Goal: Information Seeking & Learning: Learn about a topic

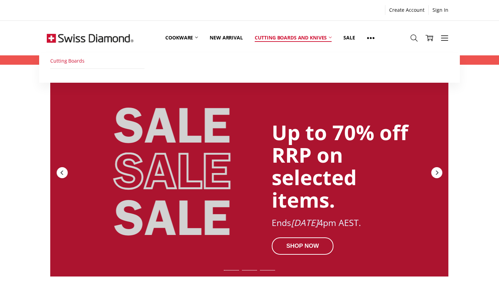
click at [93, 62] on link "Cutting Boards" at bounding box center [97, 61] width 94 height 16
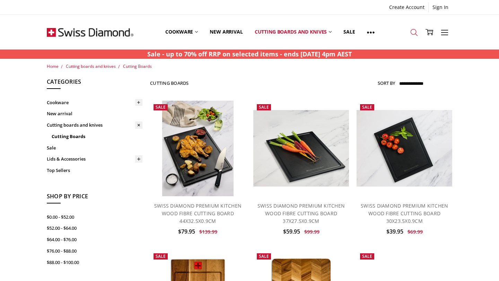
click at [415, 32] on icon at bounding box center [414, 33] width 8 height 8
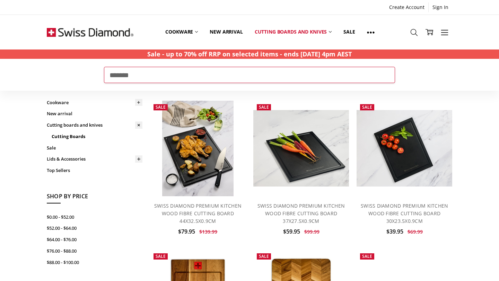
type input "*******"
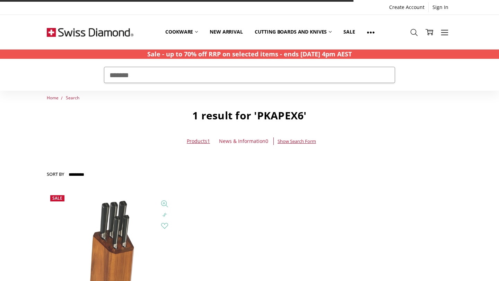
click at [92, 233] on img at bounding box center [112, 257] width 76 height 130
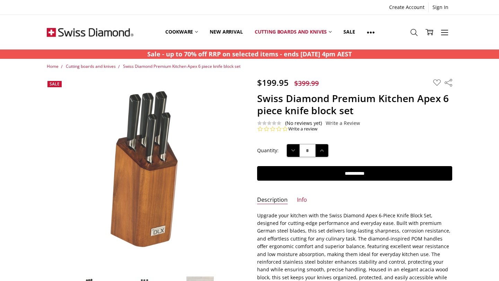
click at [294, 201] on ul "Description Info" at bounding box center [354, 202] width 210 height 12
click at [299, 201] on link "Info" at bounding box center [302, 200] width 10 height 8
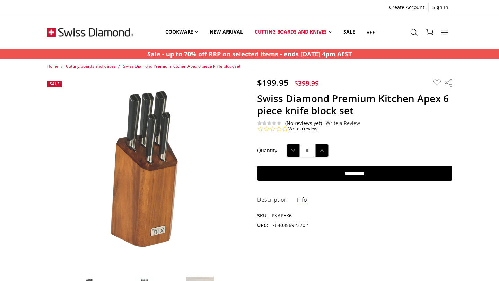
click at [273, 199] on link "Description" at bounding box center [272, 200] width 30 height 8
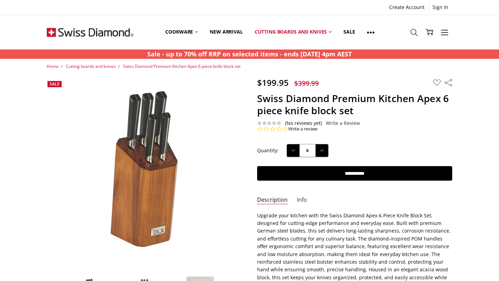
click at [299, 199] on link "Info" at bounding box center [302, 200] width 10 height 8
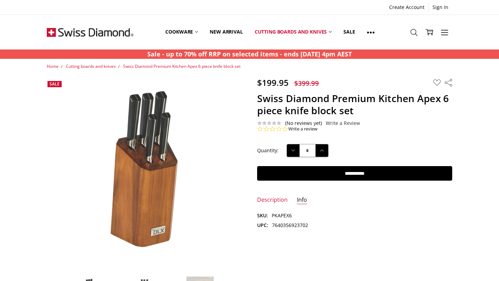
click at [281, 216] on dd "PKAPEX6" at bounding box center [281, 216] width 20 height 8
copy dd "PKAPEX6"
click at [297, 224] on dd "7640356923702" at bounding box center [290, 226] width 36 height 8
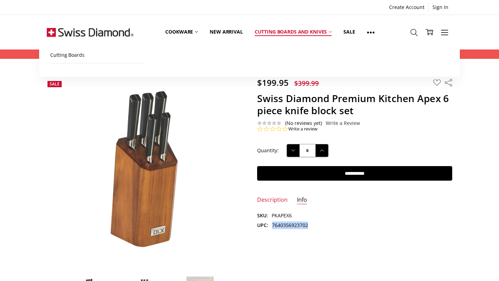
copy dd "7640356923702"
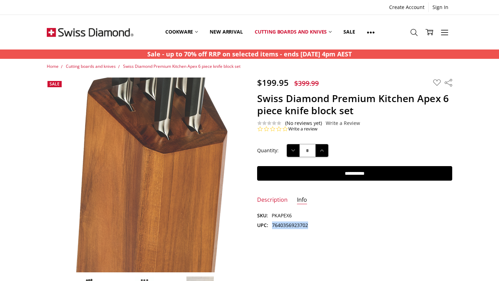
click at [123, 184] on img at bounding box center [151, 162] width 259 height 443
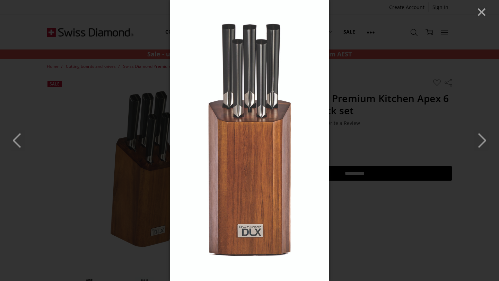
click at [235, 160] on img at bounding box center [249, 140] width 159 height 281
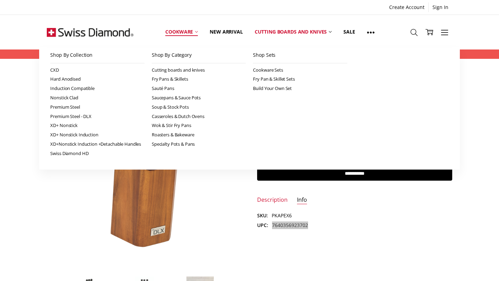
drag, startPoint x: 250, startPoint y: 141, endPoint x: 194, endPoint y: 23, distance: 130.4
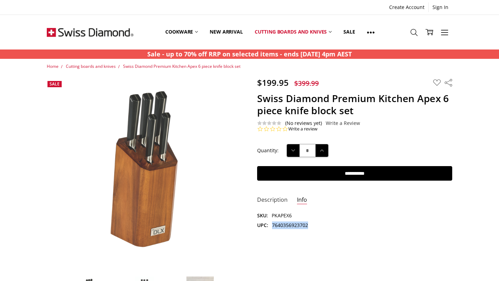
click at [266, 203] on link "Description" at bounding box center [272, 200] width 30 height 8
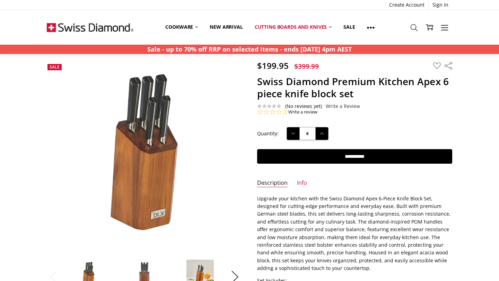
scroll to position [14, 0]
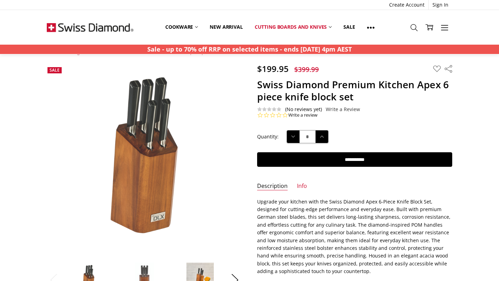
click at [309, 223] on p "Upgrade your kitchen with the Swiss Diamond Apex 6-Piece Knife Block Set, desig…" at bounding box center [354, 237] width 195 height 78
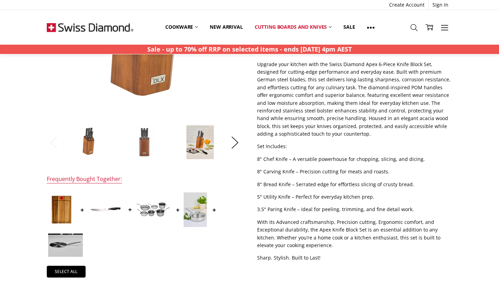
scroll to position [152, 0]
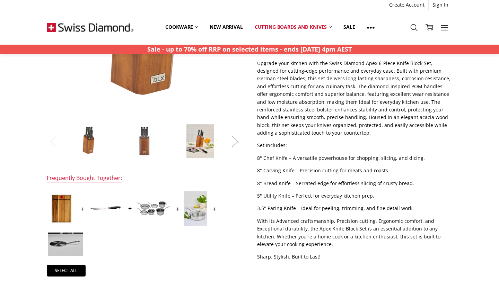
click at [230, 140] on button "Next" at bounding box center [235, 141] width 14 height 21
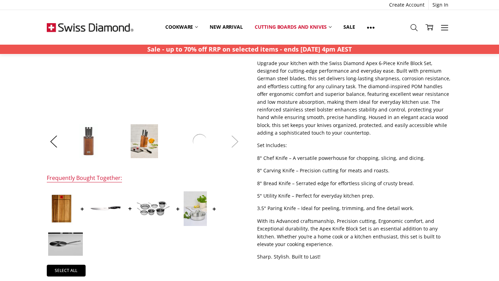
click at [230, 140] on button "Next" at bounding box center [235, 141] width 14 height 21
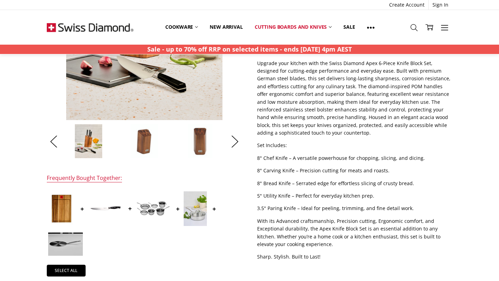
click at [306, 108] on p "Upgrade your kitchen with the Swiss Diamond Apex 6-Piece Knife Block Set, desig…" at bounding box center [354, 99] width 195 height 78
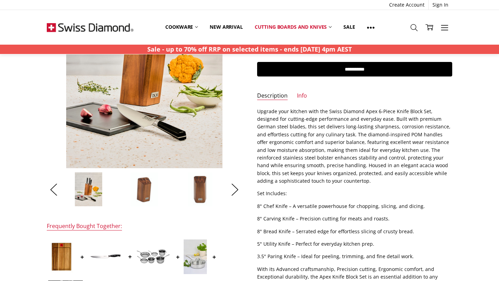
scroll to position [97, 0]
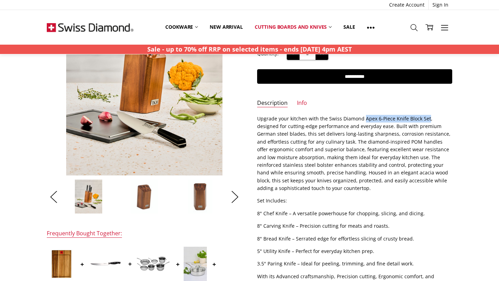
drag, startPoint x: 363, startPoint y: 119, endPoint x: 425, endPoint y: 118, distance: 62.7
click at [425, 118] on p "Upgrade your kitchen with the Swiss Diamond Apex 6-Piece Knife Block Set, desig…" at bounding box center [354, 154] width 195 height 78
copy p "Apex 6-Piece Knife Block Set"
click at [299, 134] on p "Upgrade your kitchen with the Swiss Diamond Apex 6-Piece Knife Block Set, desig…" at bounding box center [354, 154] width 195 height 78
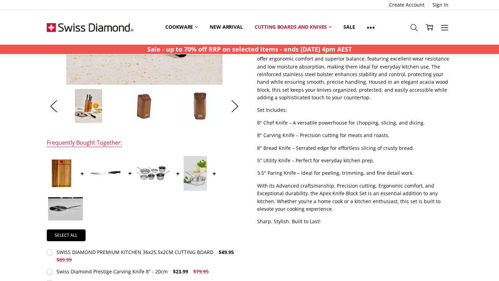
scroll to position [195, 0]
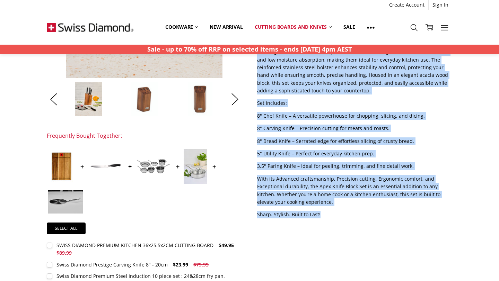
drag, startPoint x: 257, startPoint y: 118, endPoint x: 325, endPoint y: 213, distance: 116.6
click at [325, 213] on div "Upgrade your kitchen with the Swiss Diamond Apex 6-Piece Knife Block Set, desig…" at bounding box center [354, 117] width 195 height 201
copy div "Upgrade your kitchen with the Swiss Diamond Apex 6-Piece Knife Block Set, desig…"
click at [264, 130] on p "8" Carving Knife – Precision cutting for meats and roasts." at bounding box center [354, 129] width 195 height 8
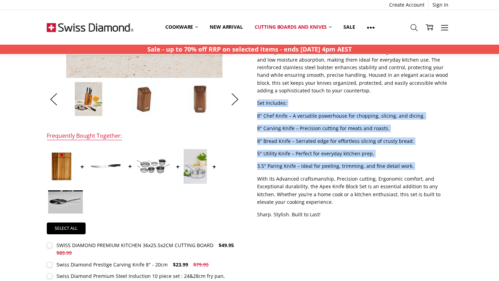
drag, startPoint x: 256, startPoint y: 104, endPoint x: 352, endPoint y: 171, distance: 117.4
click at [352, 171] on section "Description Upgrade your kitchen with the Swiss Diamond Apex 6-Piece Knife Bloc…" at bounding box center [354, 120] width 210 height 206
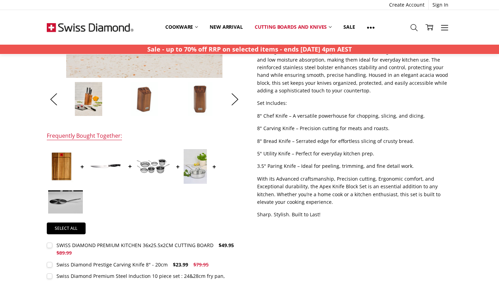
click at [317, 188] on p "With its Advanced craftsmanship, Precision cutting, Ergonomic comfort, and Exce…" at bounding box center [354, 190] width 195 height 31
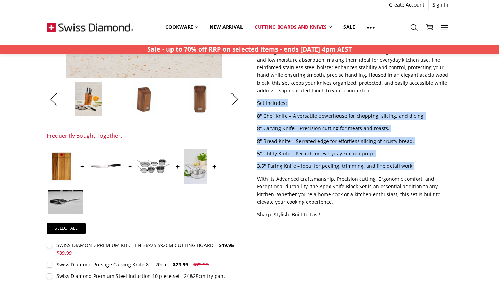
drag, startPoint x: 257, startPoint y: 104, endPoint x: 411, endPoint y: 167, distance: 166.4
click at [411, 167] on section "Description Upgrade your kitchen with the Swiss Diamond Apex 6-Piece Knife Bloc…" at bounding box center [354, 120] width 210 height 206
copy div "Set Includes: 8" Chef Knife – A versatile powerhouse for chopping, slicing, and…"
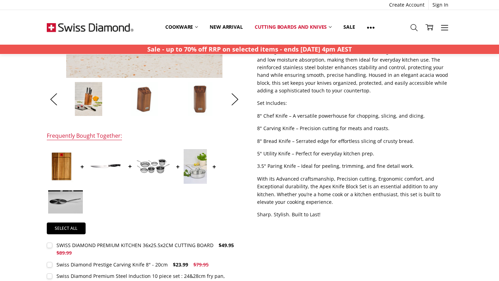
click at [307, 183] on p "With its Advanced craftsmanship, Precision cutting, Ergonomic comfort, and Exce…" at bounding box center [354, 190] width 195 height 31
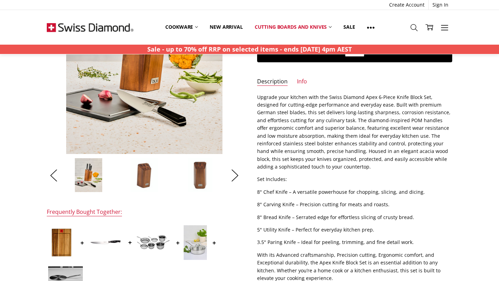
scroll to position [111, 0]
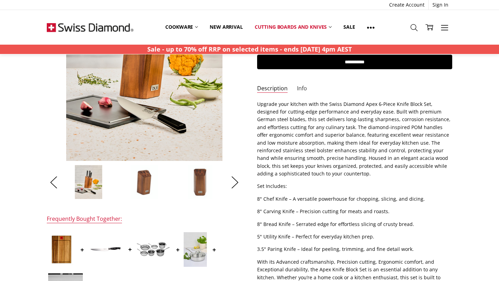
click at [299, 88] on link "Info" at bounding box center [302, 89] width 10 height 8
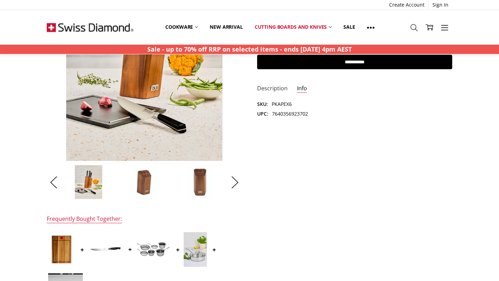
click at [278, 89] on link "Description" at bounding box center [272, 89] width 30 height 8
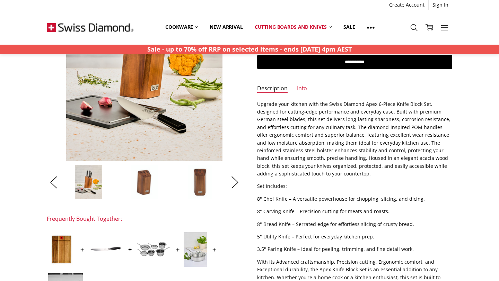
click at [332, 160] on p "Upgrade your kitchen with the Swiss Diamond Apex 6-Piece Knife Block Set, desig…" at bounding box center [354, 139] width 195 height 78
drag, startPoint x: 346, startPoint y: 158, endPoint x: 387, endPoint y: 156, distance: 40.6
click at [387, 156] on p "Upgrade your kitchen with the Swiss Diamond Apex 6-Piece Knife Block Set, desig…" at bounding box center [354, 139] width 195 height 78
click at [305, 216] on div "Upgrade your kitchen with the Swiss Diamond Apex 6-Piece Knife Block Set, desig…" at bounding box center [354, 200] width 195 height 201
click at [336, 118] on p "Upgrade your kitchen with the Swiss Diamond Apex 6-Piece Knife Block Set, desig…" at bounding box center [354, 139] width 195 height 78
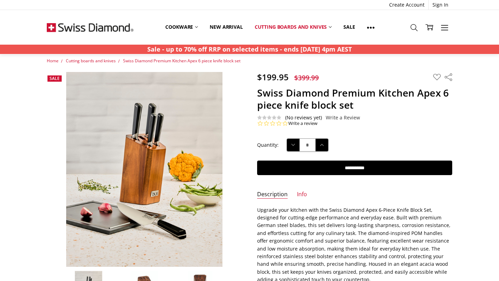
scroll to position [0, 0]
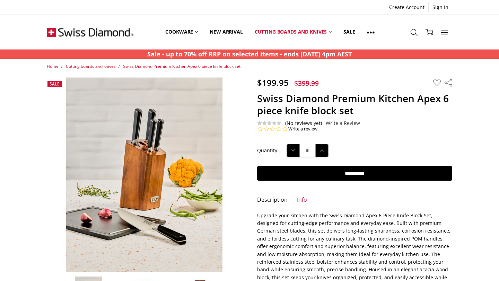
click at [334, 99] on h1 "Swiss Diamond Premium Kitchen Apex 6 piece knife block set" at bounding box center [354, 104] width 195 height 24
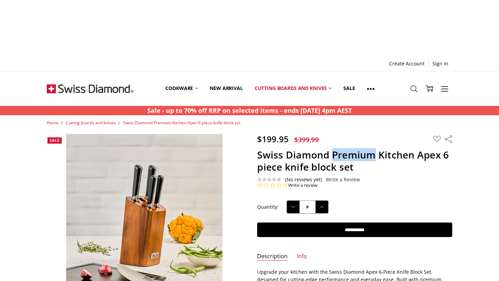
copy h1 "Premium"
click at [340, 149] on h1 "Swiss Diamond Premium Kitchen Apex 6 piece knife block set" at bounding box center [354, 161] width 195 height 24
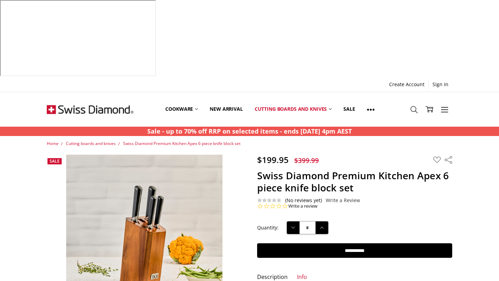
click at [334, 170] on h1 "Swiss Diamond Premium Kitchen Apex 6 piece knife block set" at bounding box center [354, 182] width 195 height 24
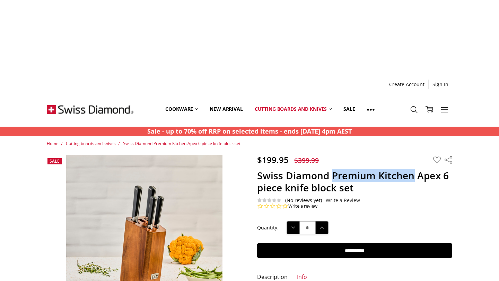
drag, startPoint x: 332, startPoint y: 98, endPoint x: 412, endPoint y: 95, distance: 80.7
click at [412, 170] on h1 "Swiss Diamond Premium Kitchen Apex 6 piece knife block set" at bounding box center [354, 182] width 195 height 24
copy h1 "Premium Kitchen"
